Goal: Task Accomplishment & Management: Use online tool/utility

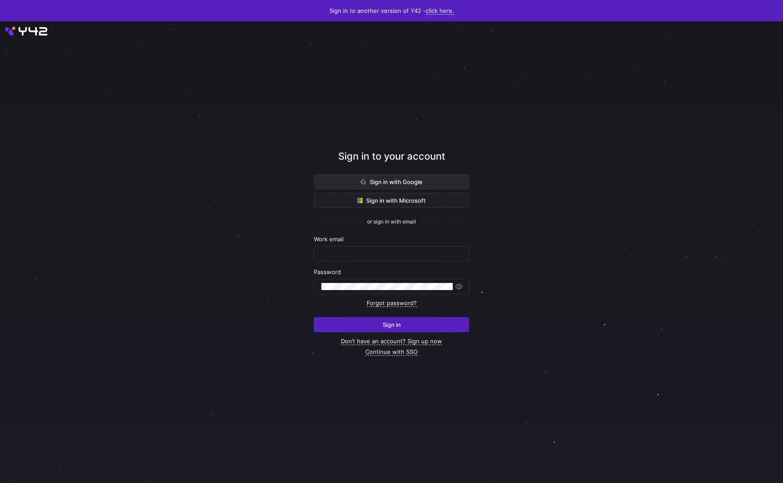
click at [404, 182] on span "Sign in with Google" at bounding box center [392, 181] width 62 height 7
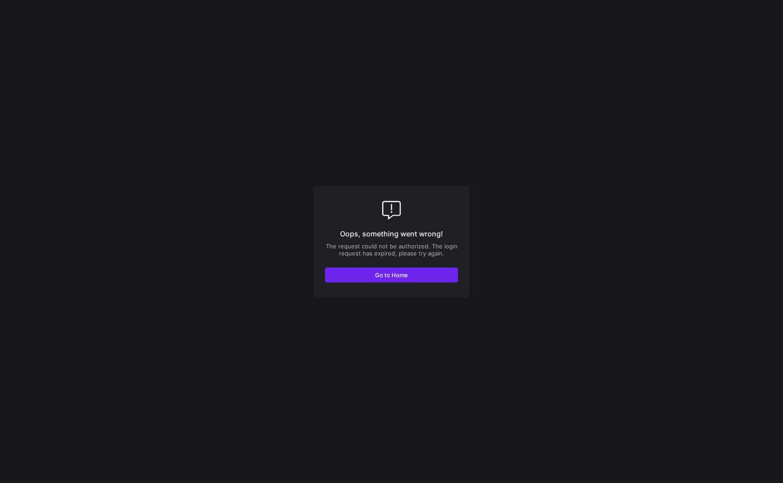
click at [416, 269] on span "button" at bounding box center [391, 275] width 132 height 14
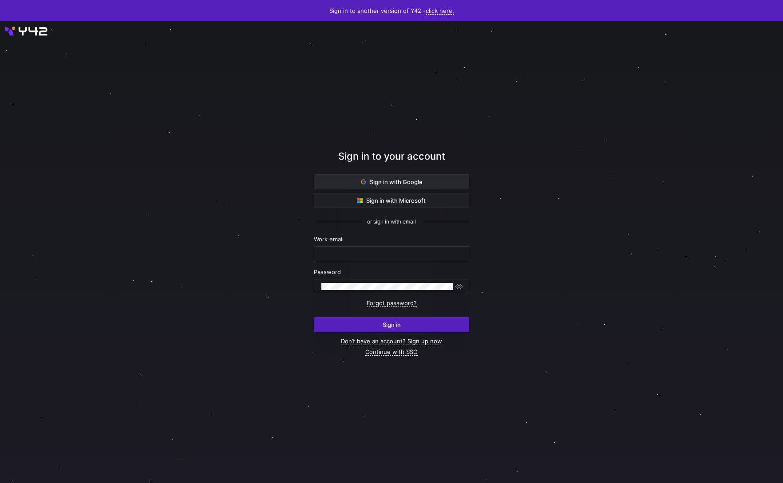
click at [453, 184] on span at bounding box center [391, 182] width 154 height 14
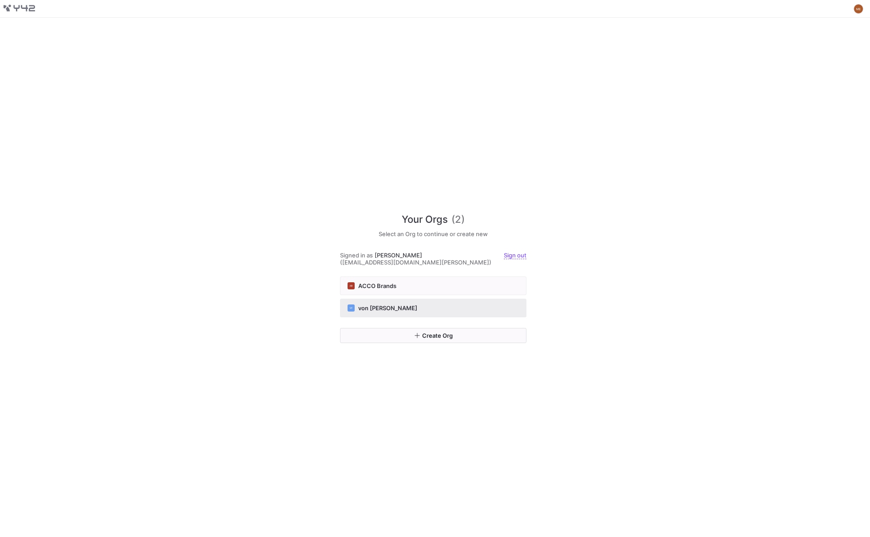
click at [428, 305] on div "VF von [PERSON_NAME]" at bounding box center [433, 308] width 171 height 7
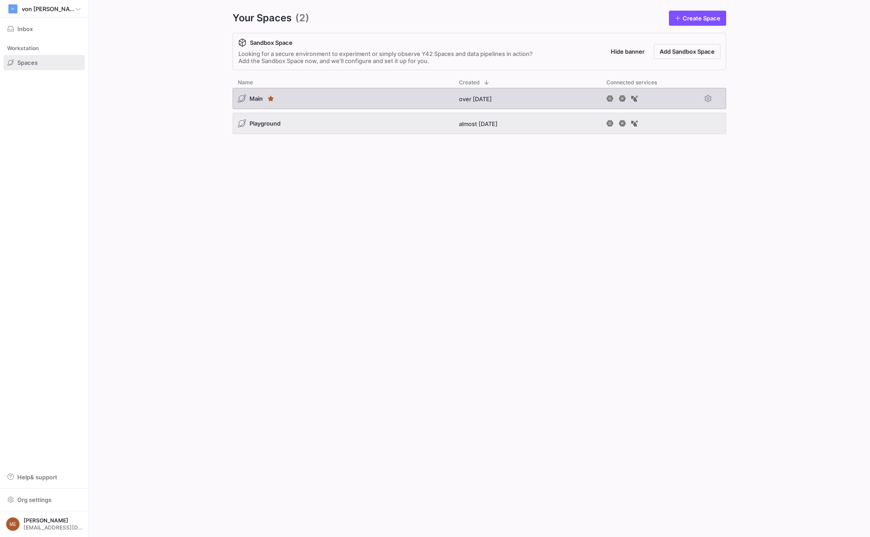
click at [331, 92] on div "Main" at bounding box center [343, 98] width 221 height 21
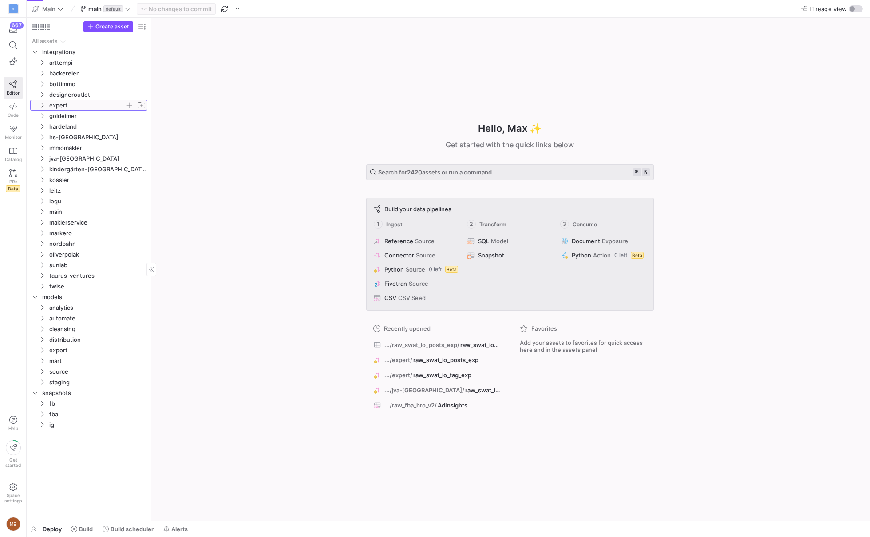
click at [97, 104] on span "expert" at bounding box center [86, 105] width 75 height 10
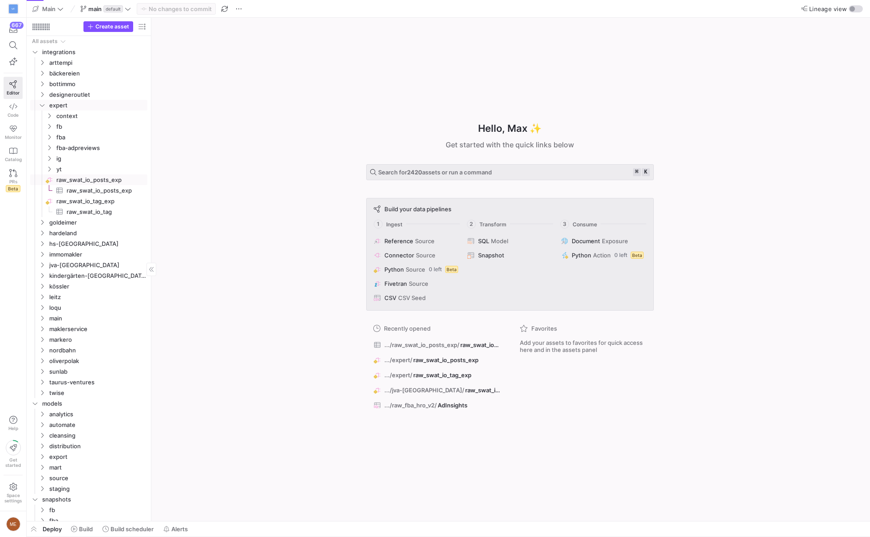
click at [102, 182] on span "raw_swat_io_posts_exp​​​​​​​​" at bounding box center [101, 180] width 90 height 10
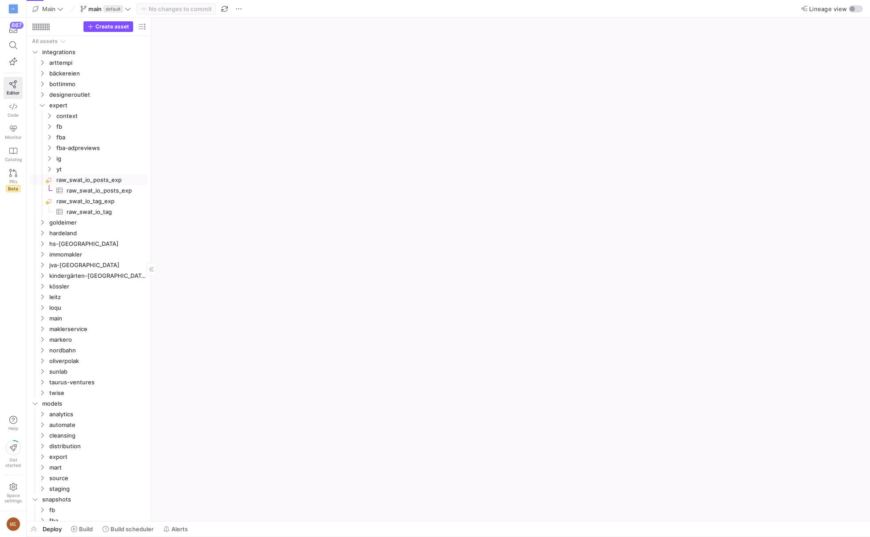
click at [102, 194] on span "raw_swat_io_posts_exp​​​​​​​​​" at bounding box center [102, 191] width 71 height 10
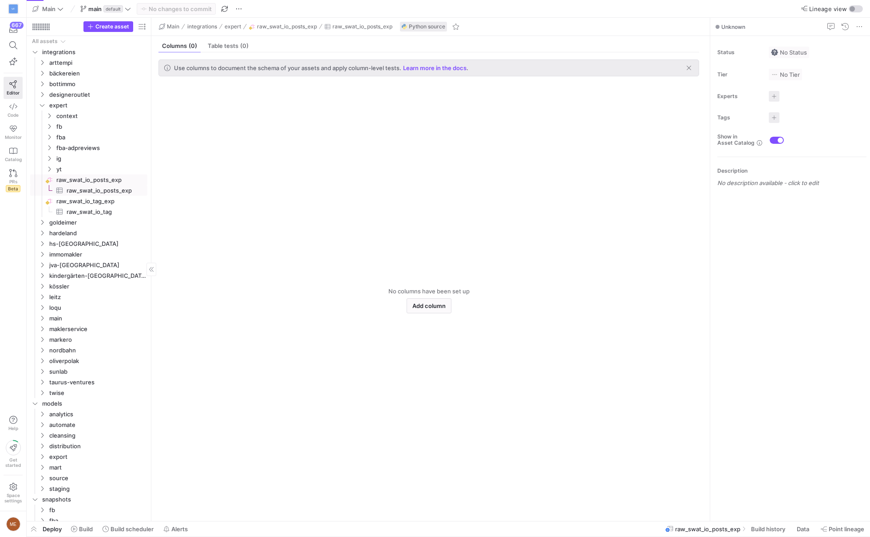
click at [81, 181] on span "raw_swat_io_posts_exp​​​​​​​​" at bounding box center [101, 180] width 90 height 10
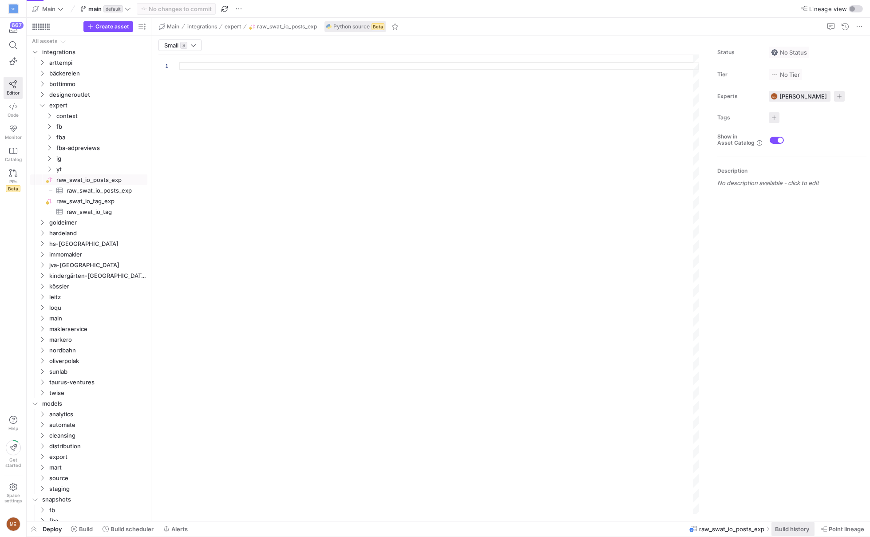
click at [796, 527] on span "Build history" at bounding box center [792, 529] width 34 height 7
click at [776, 530] on span "Build history" at bounding box center [792, 529] width 34 height 7
type textarea "import json import logging import time import pandas as pd import requests from…"
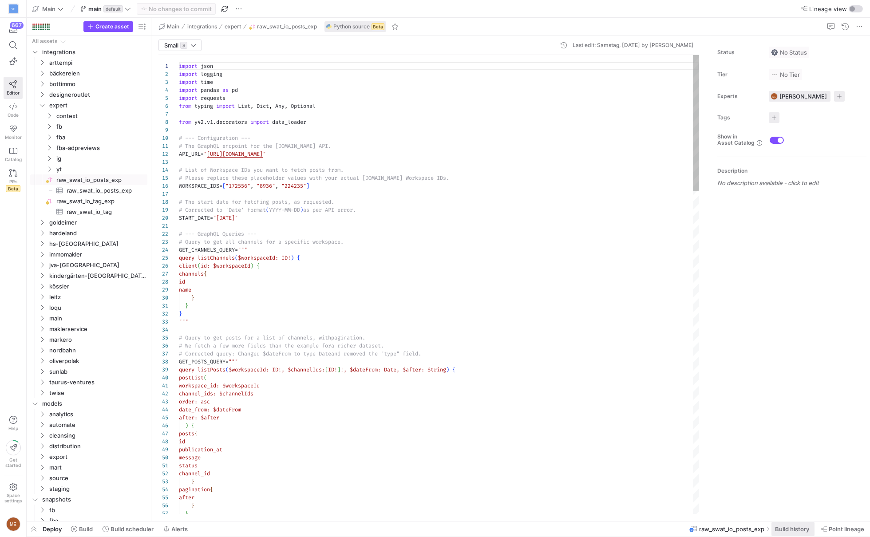
scroll to position [80, 0]
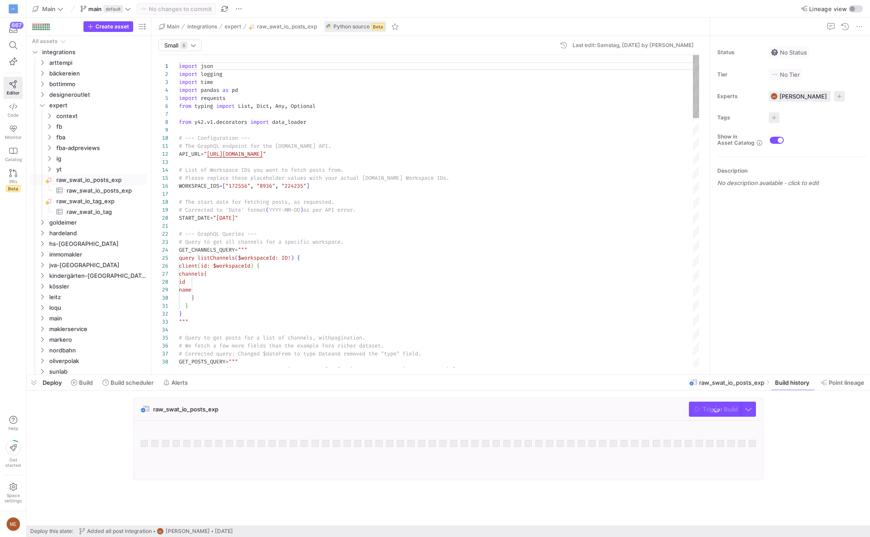
click at [795, 466] on div "raw_swat_io_posts_exp Trigger Build" at bounding box center [447, 442] width 840 height 88
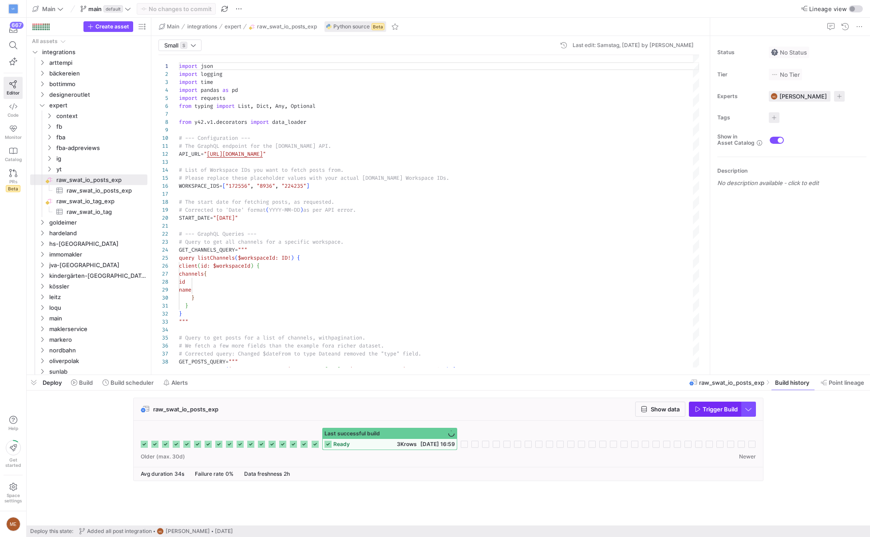
click at [723, 408] on span "Trigger Build" at bounding box center [720, 409] width 35 height 7
